Goal: Information Seeking & Learning: Find specific fact

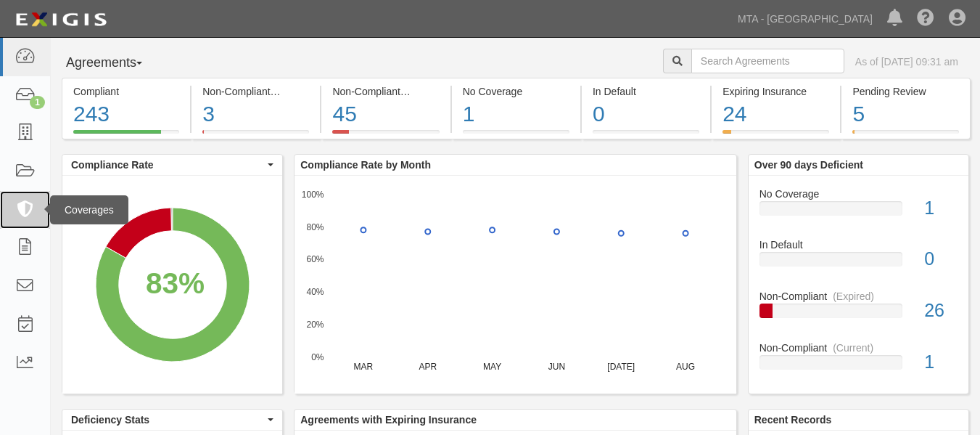
click at [30, 210] on icon at bounding box center [25, 210] width 20 height 17
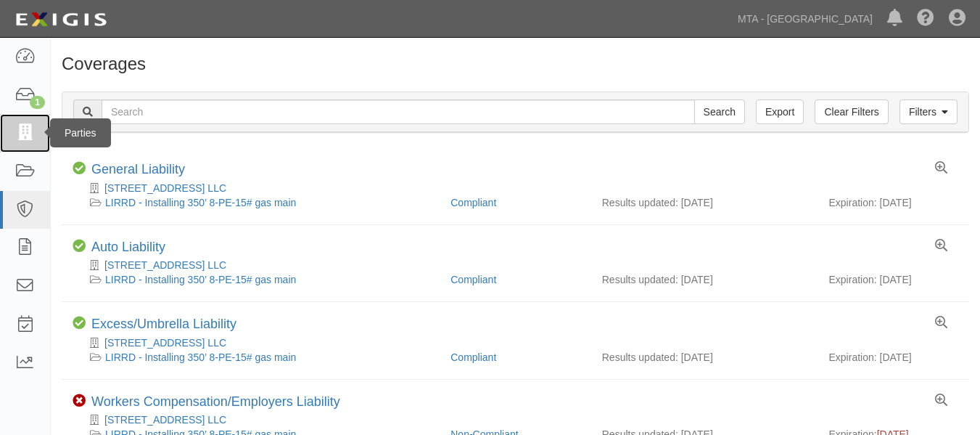
click at [37, 131] on link at bounding box center [25, 133] width 50 height 38
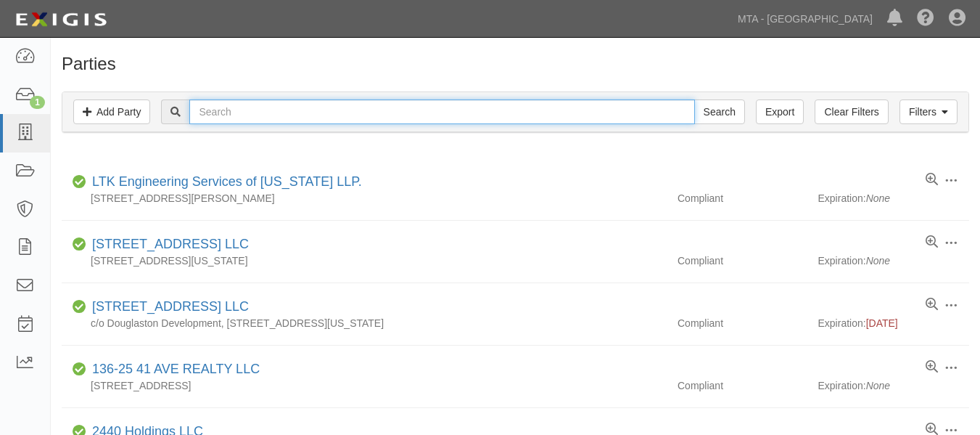
click at [245, 108] on input "text" at bounding box center [441, 111] width 505 height 25
type input "seele"
click at [694, 99] on input "Search" at bounding box center [719, 111] width 51 height 25
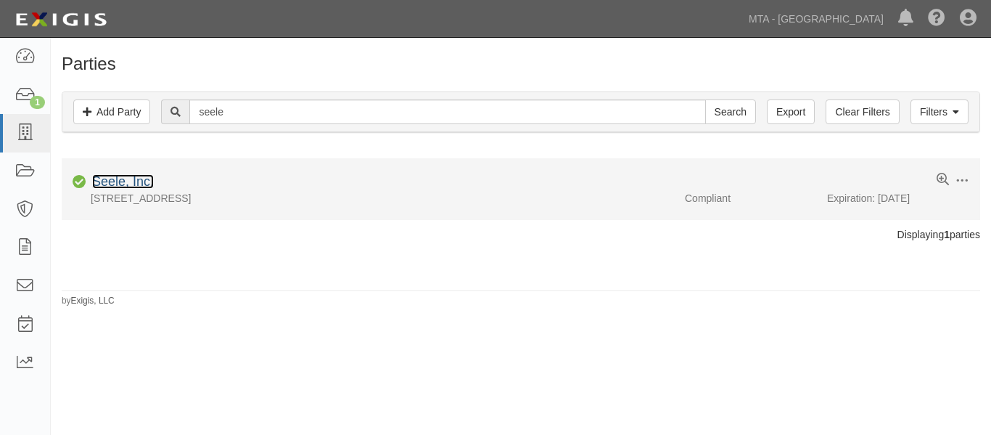
click at [108, 181] on link "Seele, Inc." at bounding box center [123, 181] width 62 height 15
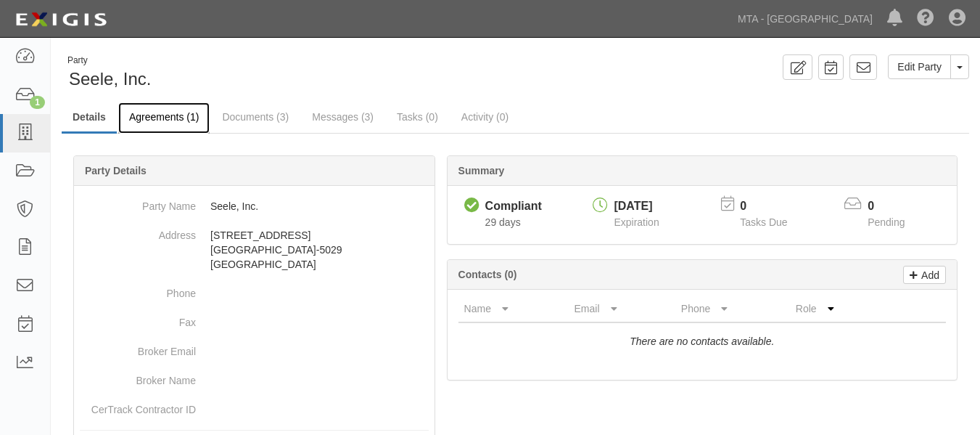
click at [164, 116] on link "Agreements (1)" at bounding box center [163, 117] width 91 height 31
click at [166, 115] on link "Agreements (1)" at bounding box center [163, 117] width 91 height 31
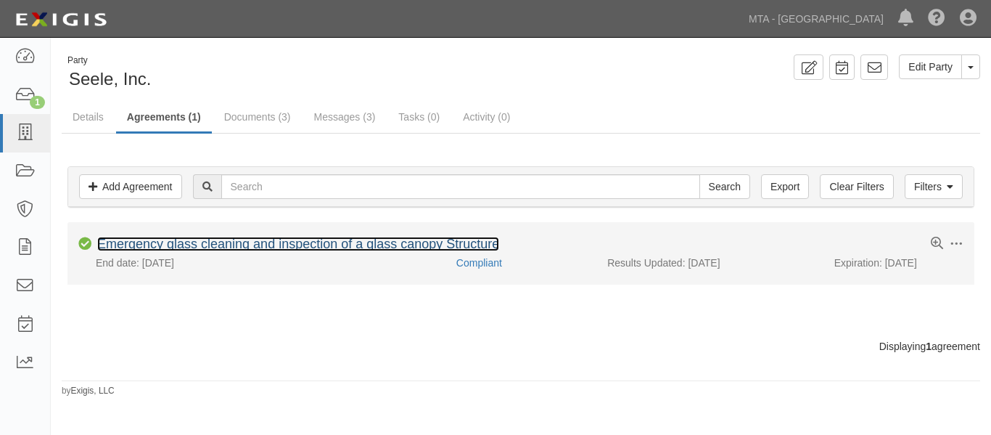
click at [363, 240] on link "Emergency glass cleaning and inspection of a glass canopy Structure" at bounding box center [298, 243] width 402 height 15
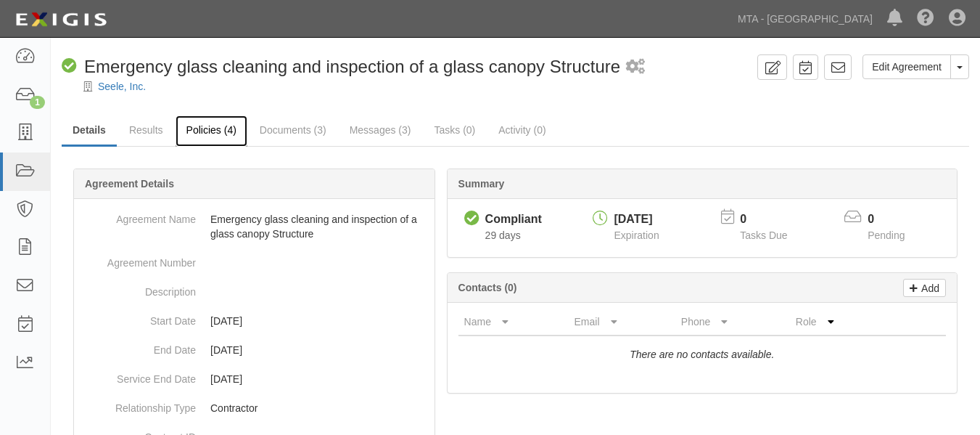
click at [225, 126] on link "Policies (4)" at bounding box center [212, 130] width 72 height 31
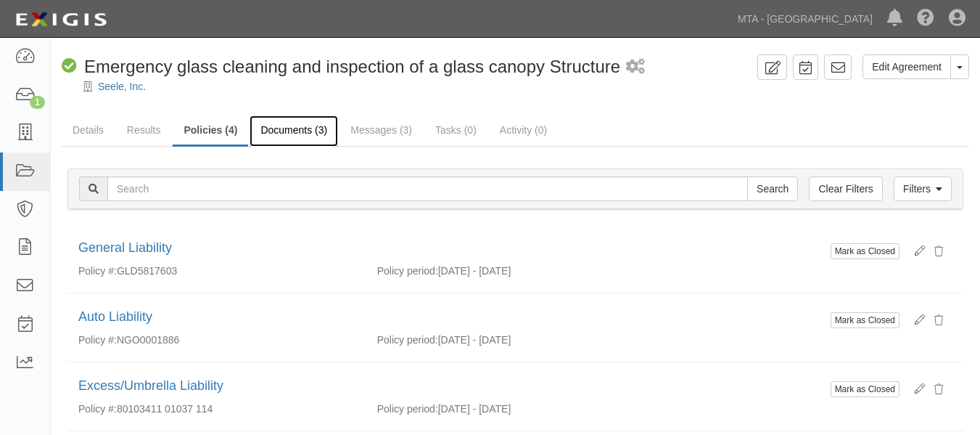
click at [308, 125] on link "Documents (3)" at bounding box center [294, 130] width 89 height 31
click at [305, 129] on link "Documents (3)" at bounding box center [294, 130] width 89 height 31
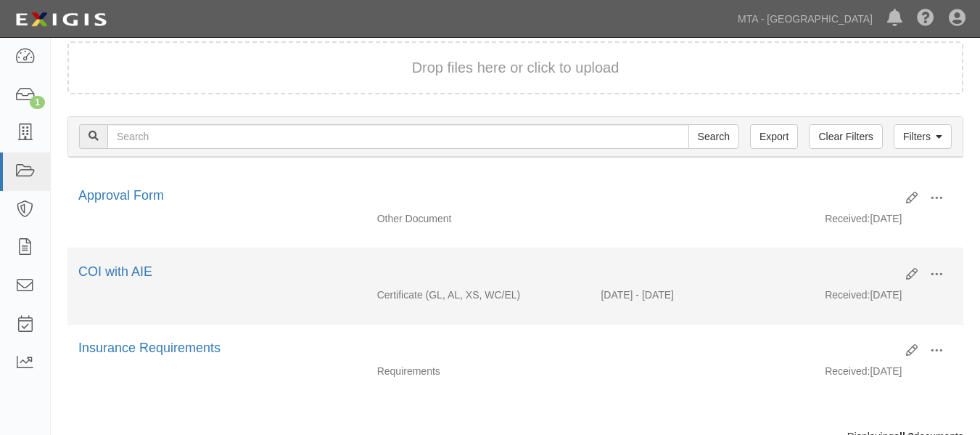
scroll to position [179, 0]
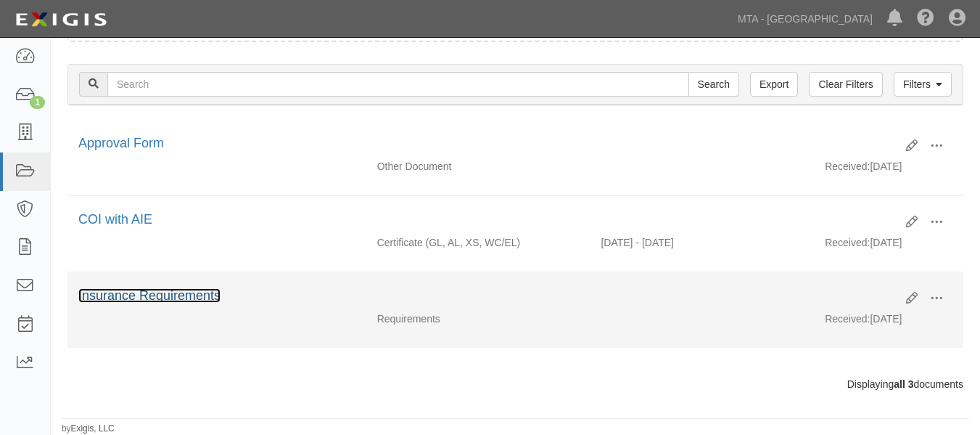
click at [202, 295] on link "Insurance Requirements" at bounding box center [149, 295] width 142 height 15
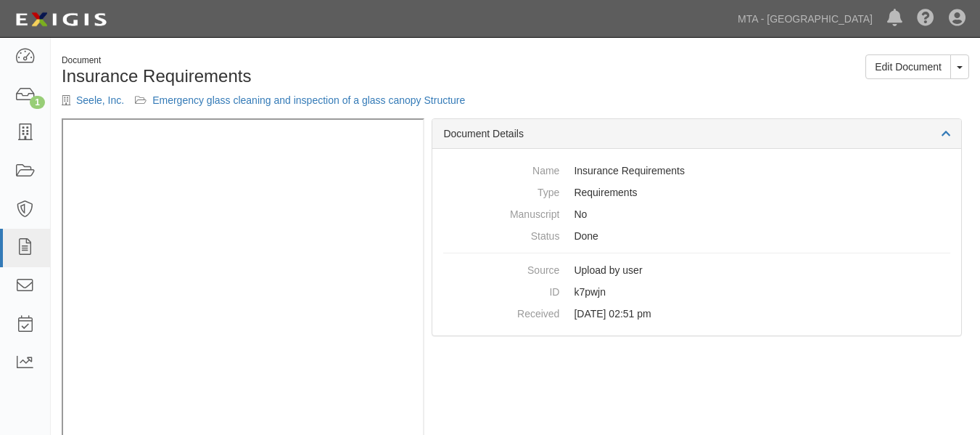
drag, startPoint x: 483, startPoint y: 75, endPoint x: 482, endPoint y: 21, distance: 53.7
click at [483, 75] on h1 "Insurance Requirements" at bounding box center [283, 76] width 443 height 19
